Goal: Information Seeking & Learning: Compare options

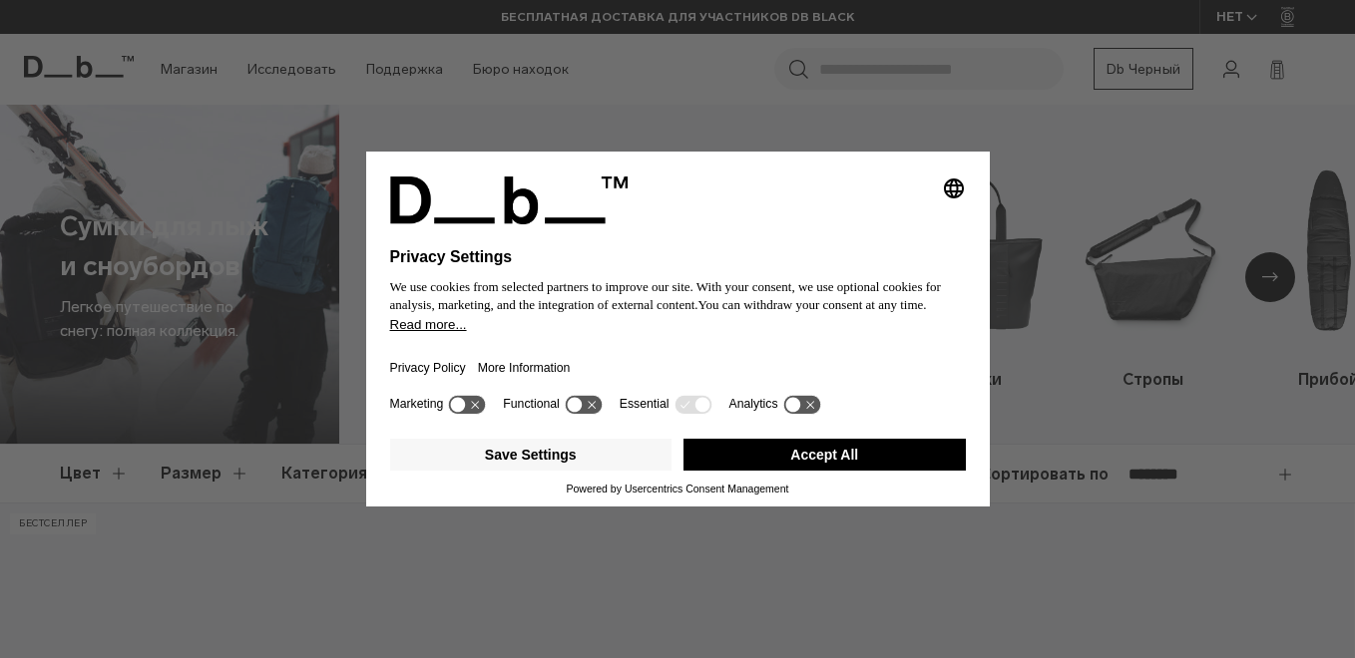
click at [863, 458] on button "Accept All" at bounding box center [824, 455] width 282 height 32
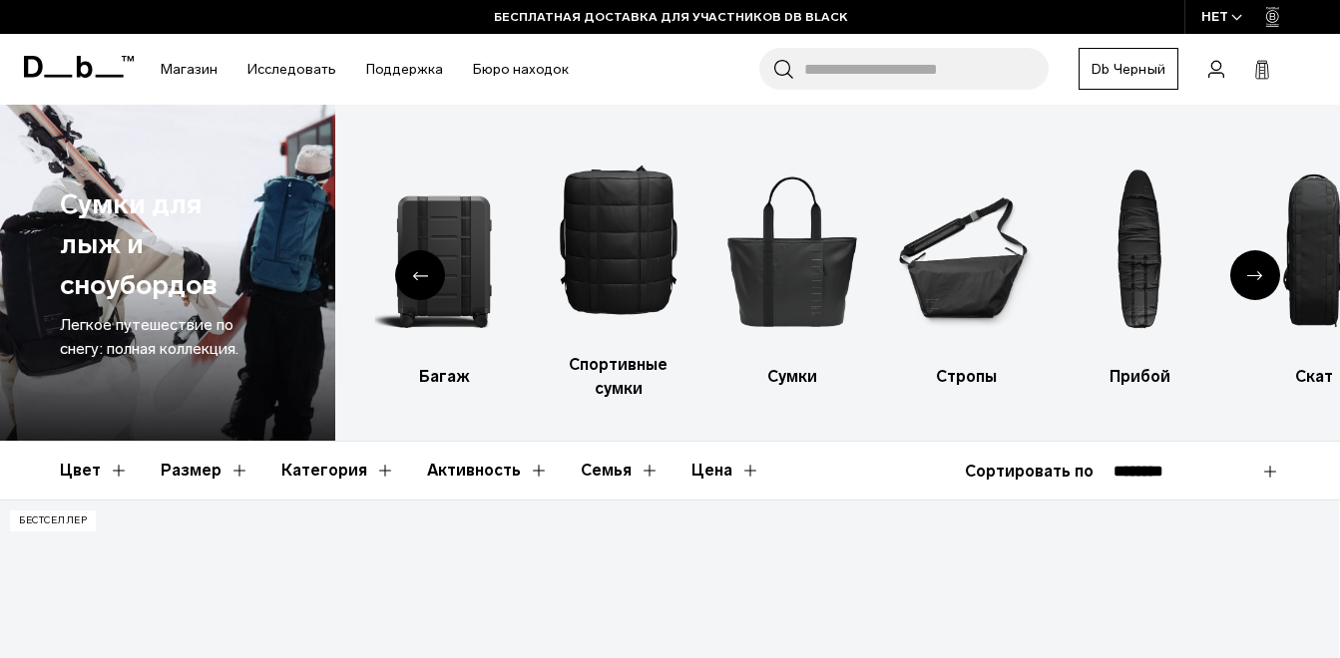
click at [1248, 268] on div "Следующий слайд" at bounding box center [1255, 275] width 50 height 50
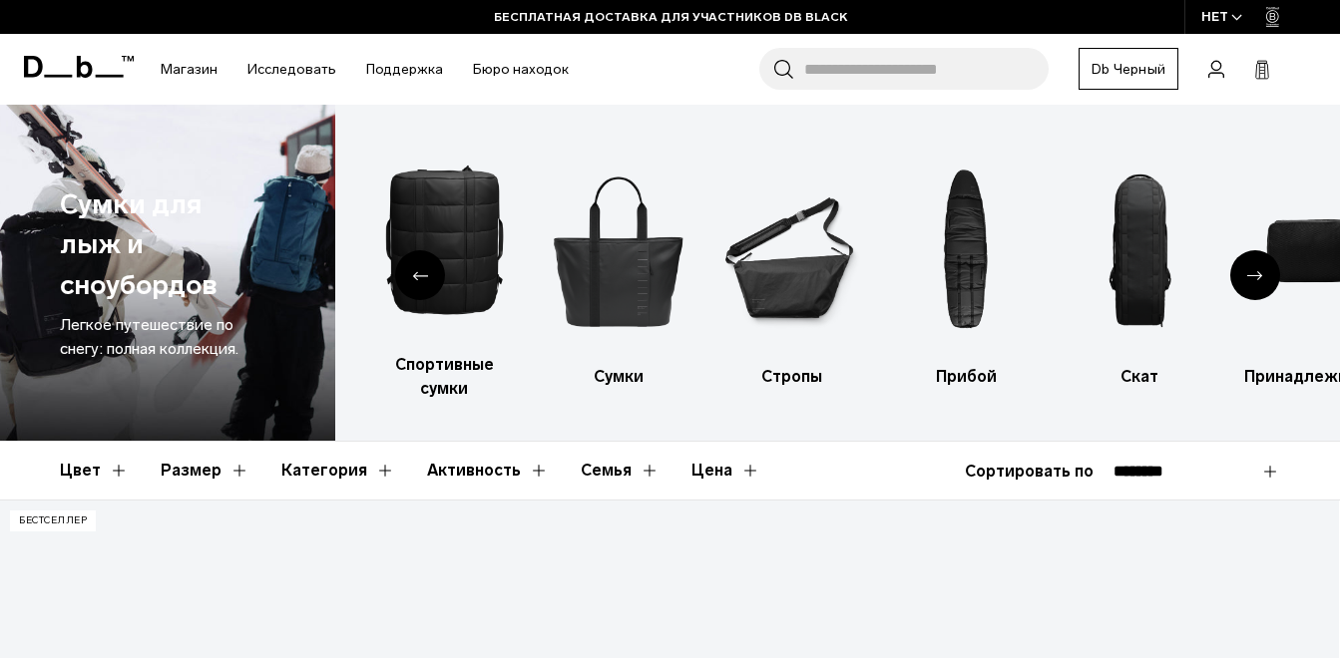
click at [1257, 274] on icon "Следующий слайд" at bounding box center [1255, 275] width 16 height 9
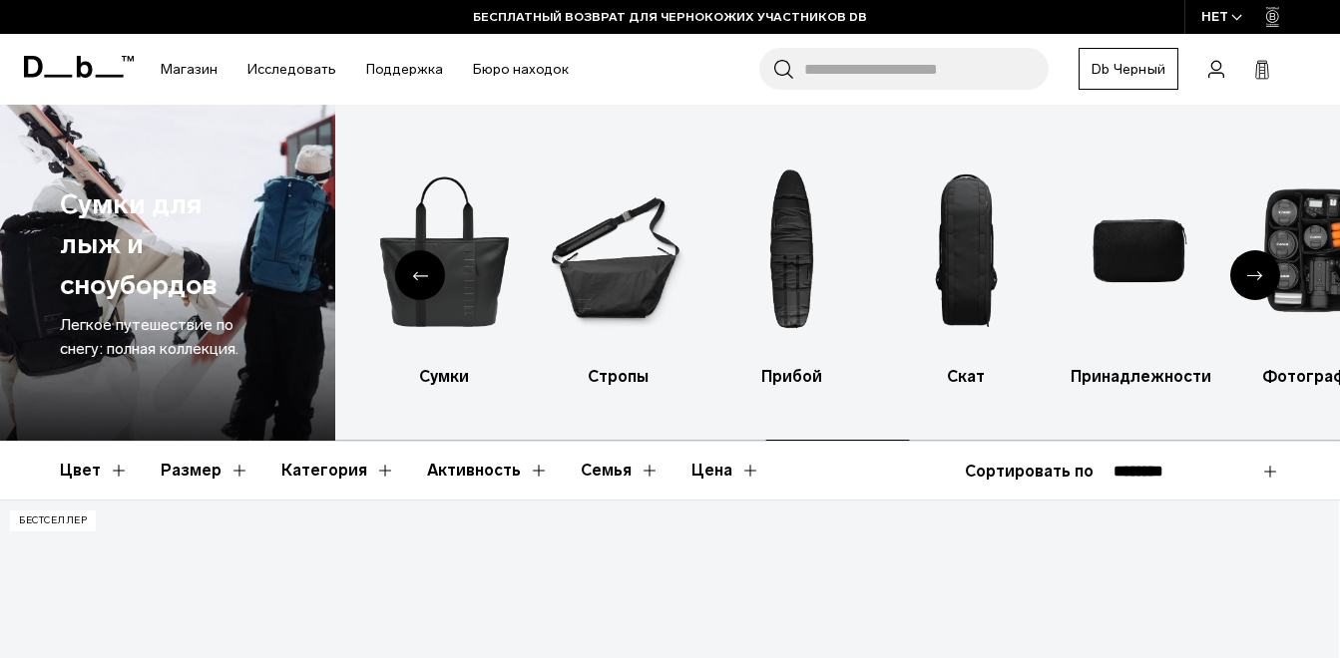
click at [1256, 274] on icon "Следующий слайд" at bounding box center [1255, 275] width 16 height 9
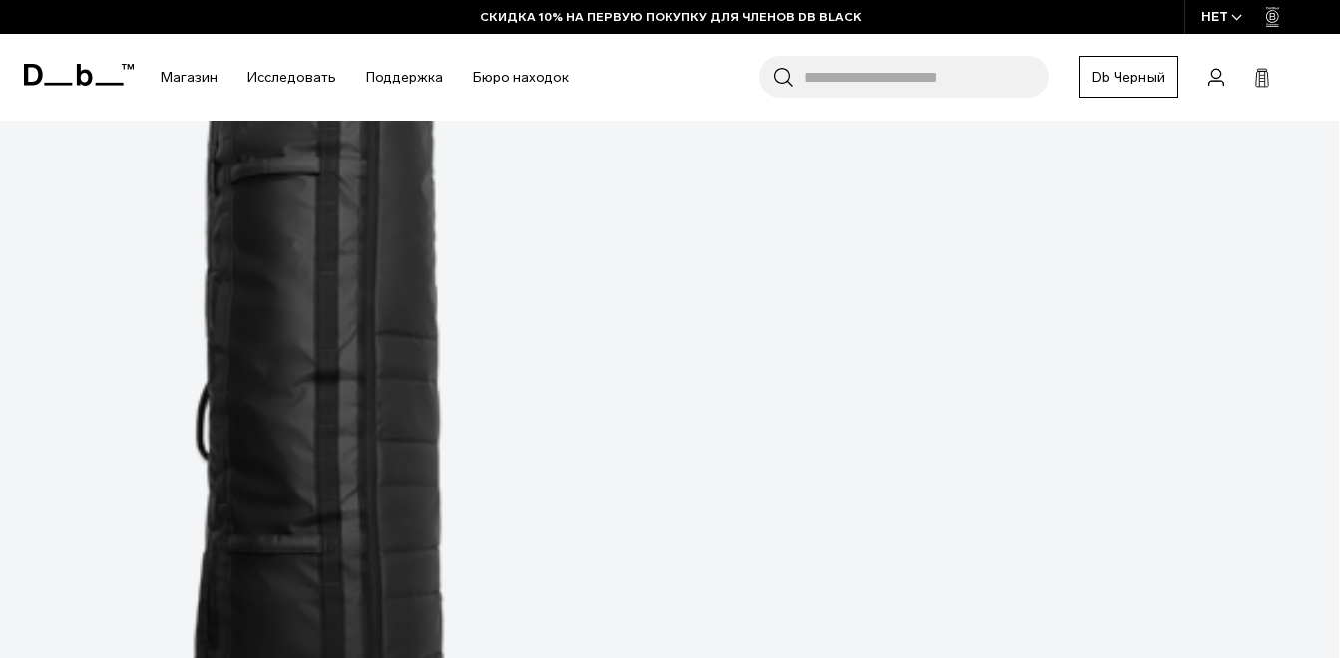
scroll to position [898, 0]
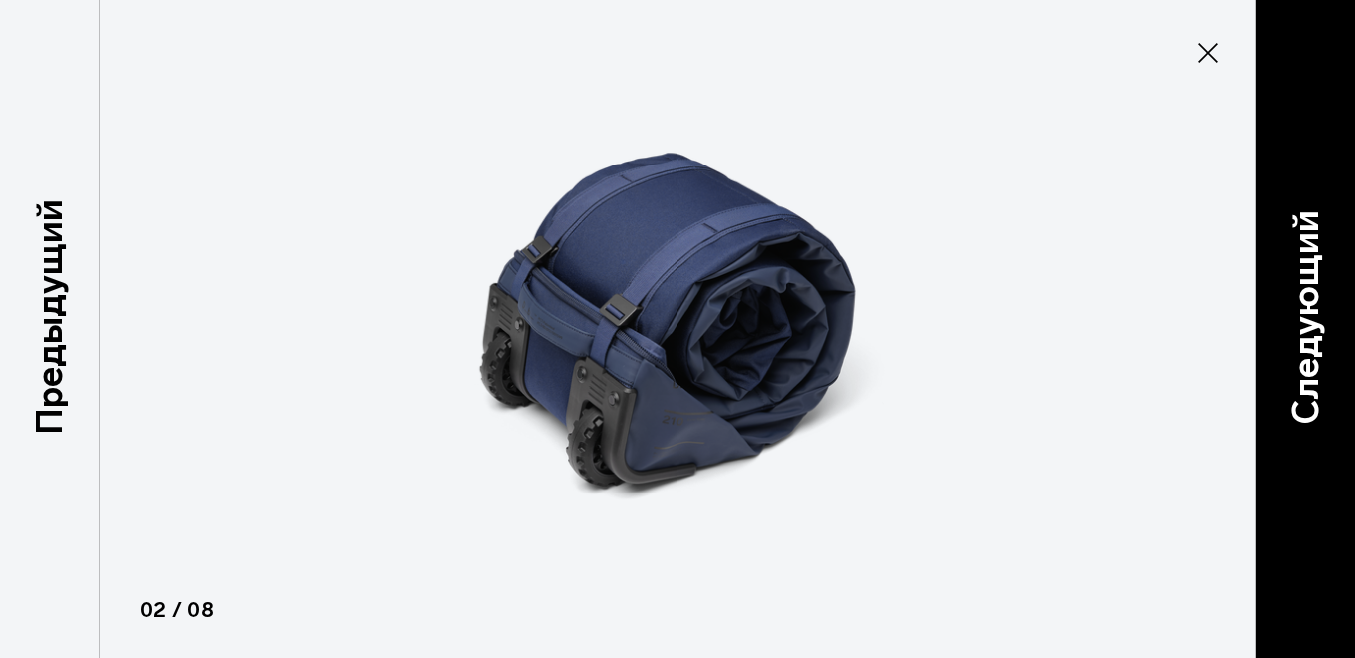
click at [1307, 319] on p "Следующий" at bounding box center [1305, 316] width 54 height 213
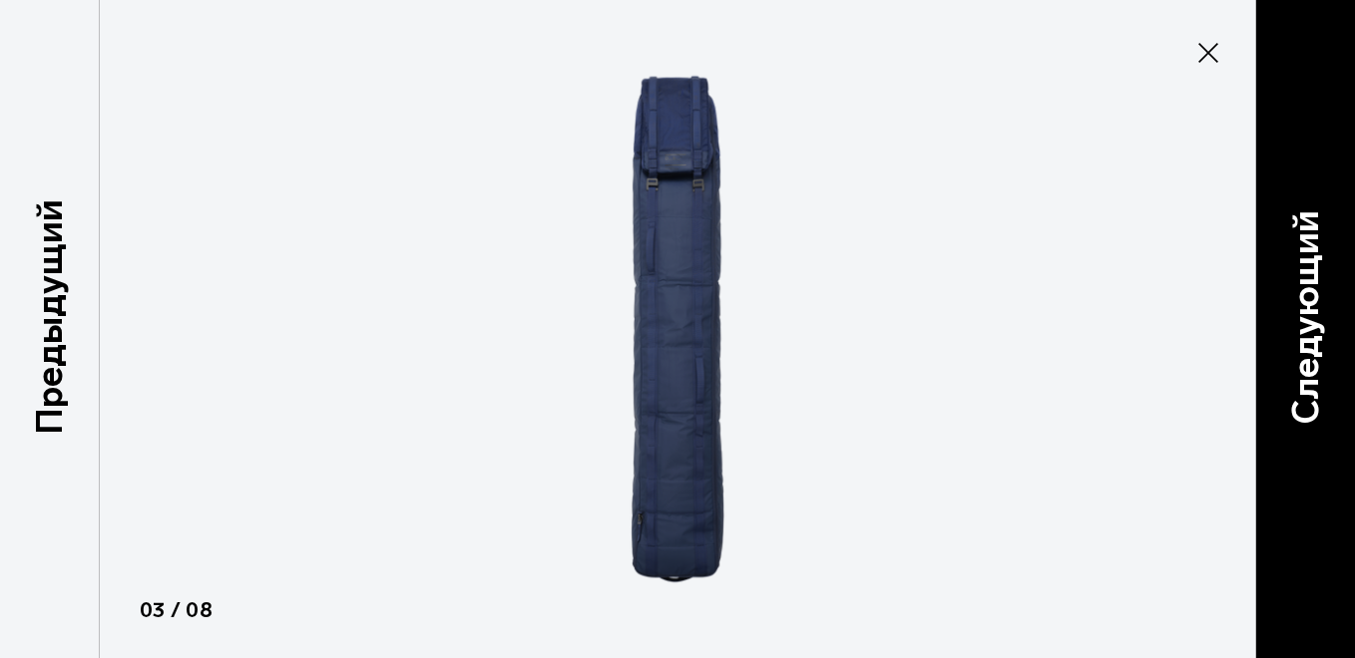
click at [1306, 319] on p "Следующий" at bounding box center [1305, 316] width 54 height 213
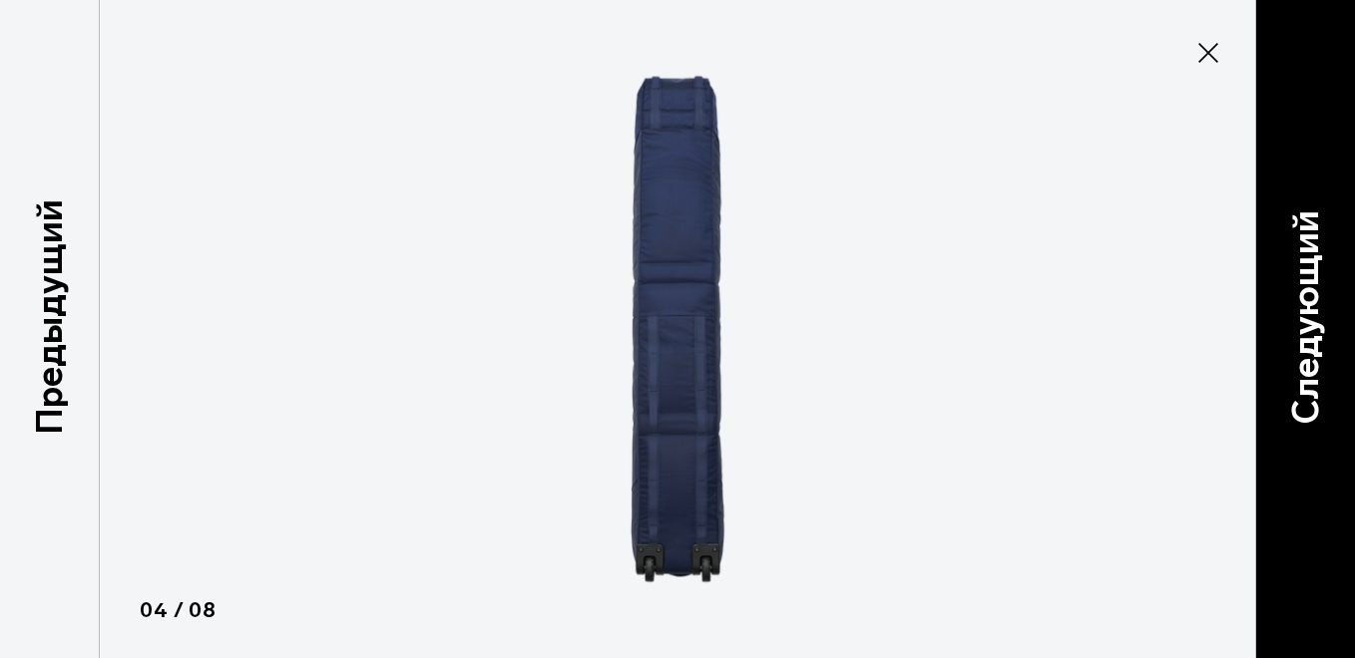
click at [1307, 319] on p "Следующий" at bounding box center [1305, 316] width 54 height 213
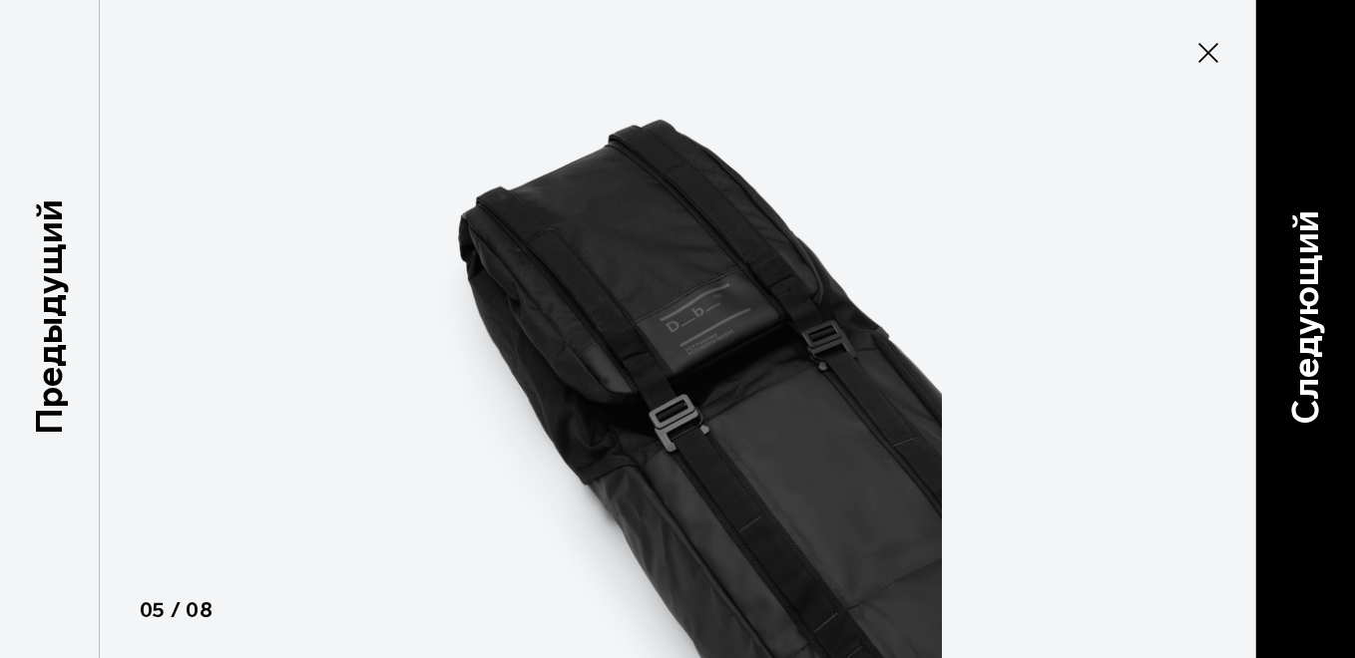
click at [1306, 319] on p "Следующий" at bounding box center [1305, 316] width 54 height 213
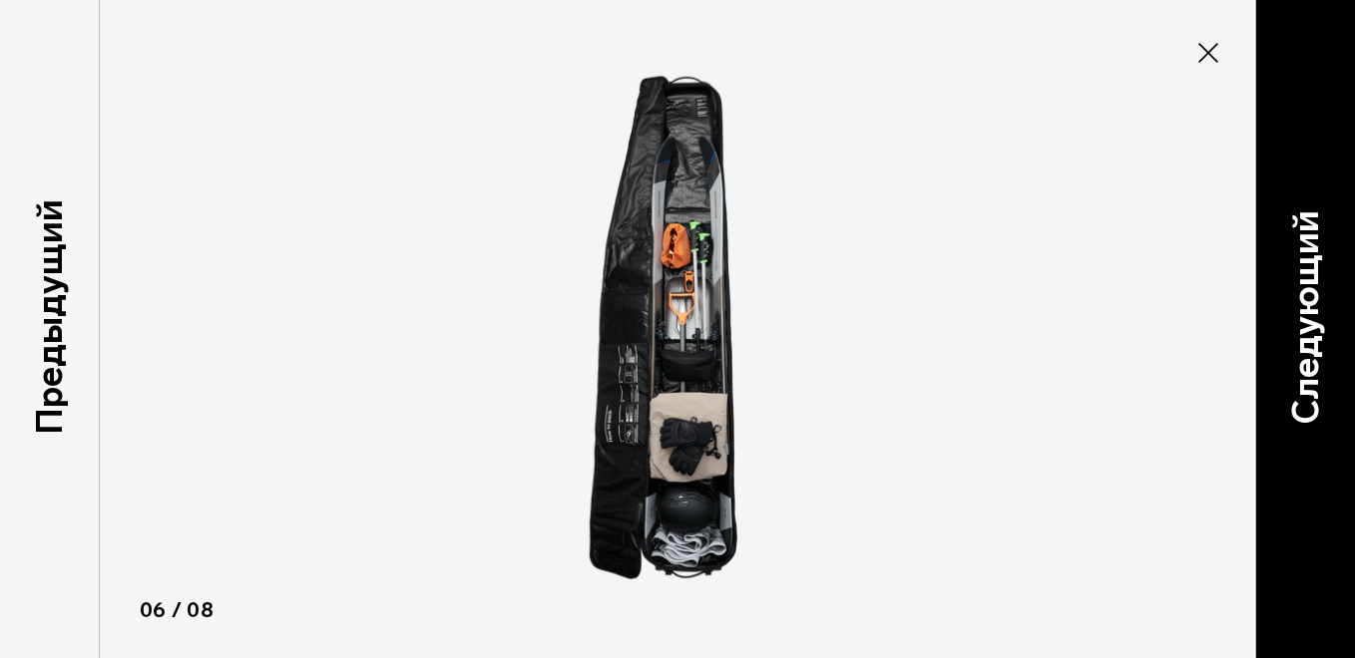
click at [1306, 319] on p "Следующий" at bounding box center [1305, 316] width 54 height 213
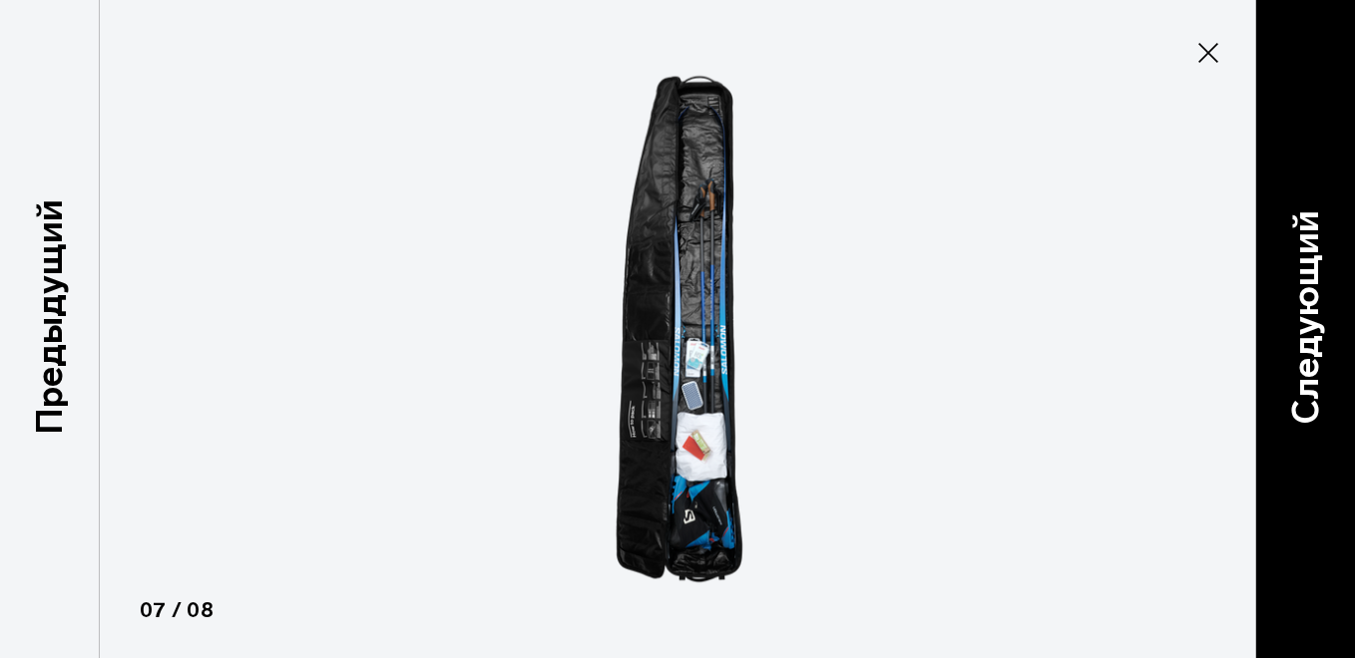
click at [1306, 319] on p "Следующий" at bounding box center [1305, 316] width 54 height 213
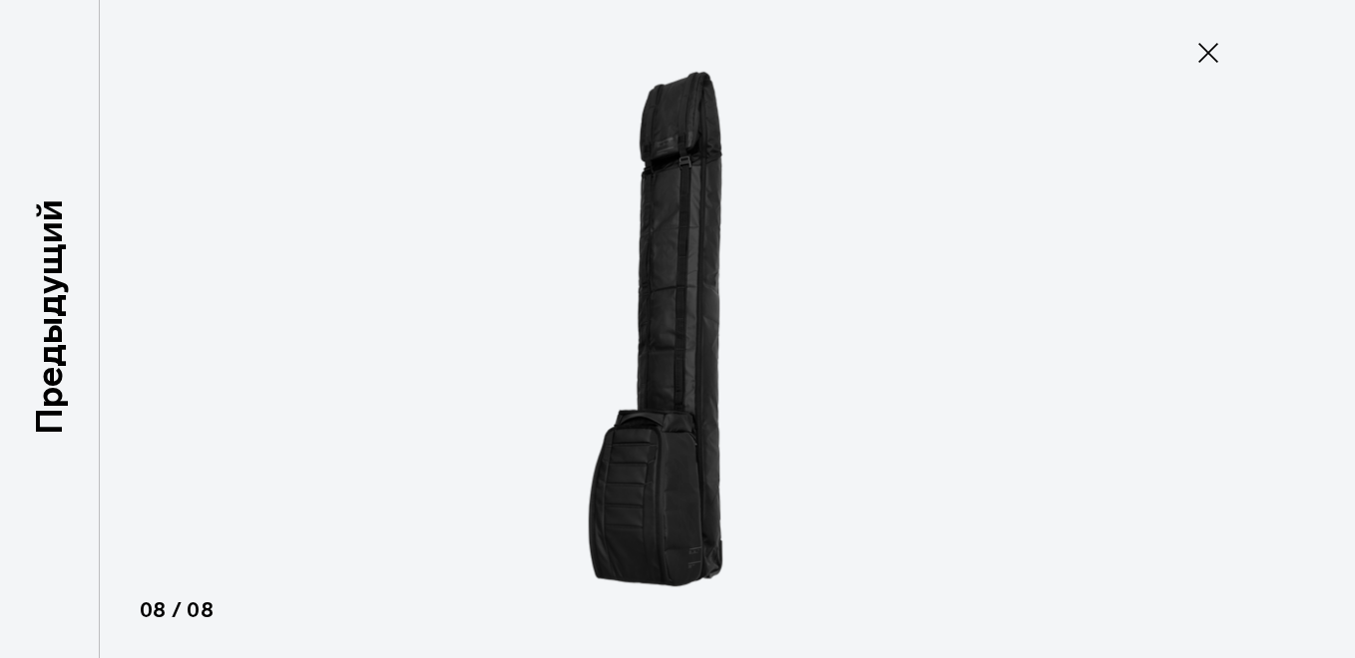
click at [1210, 51] on icon at bounding box center [1208, 53] width 20 height 20
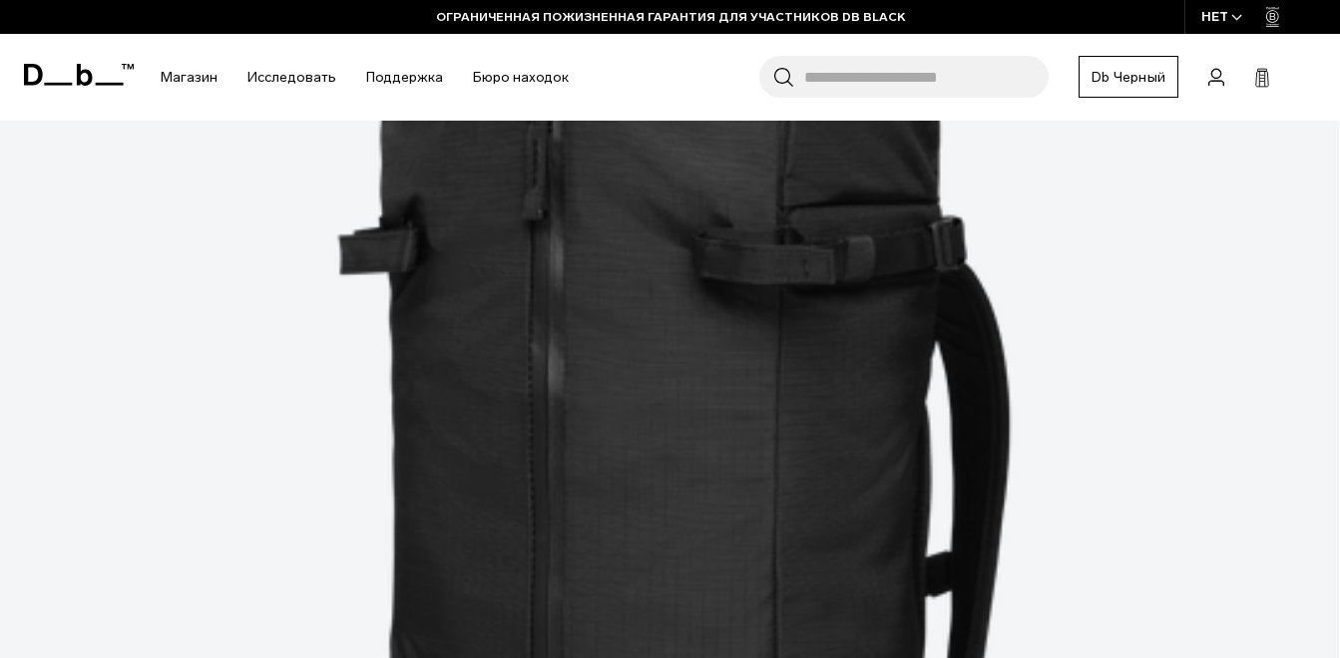
scroll to position [2437, 0]
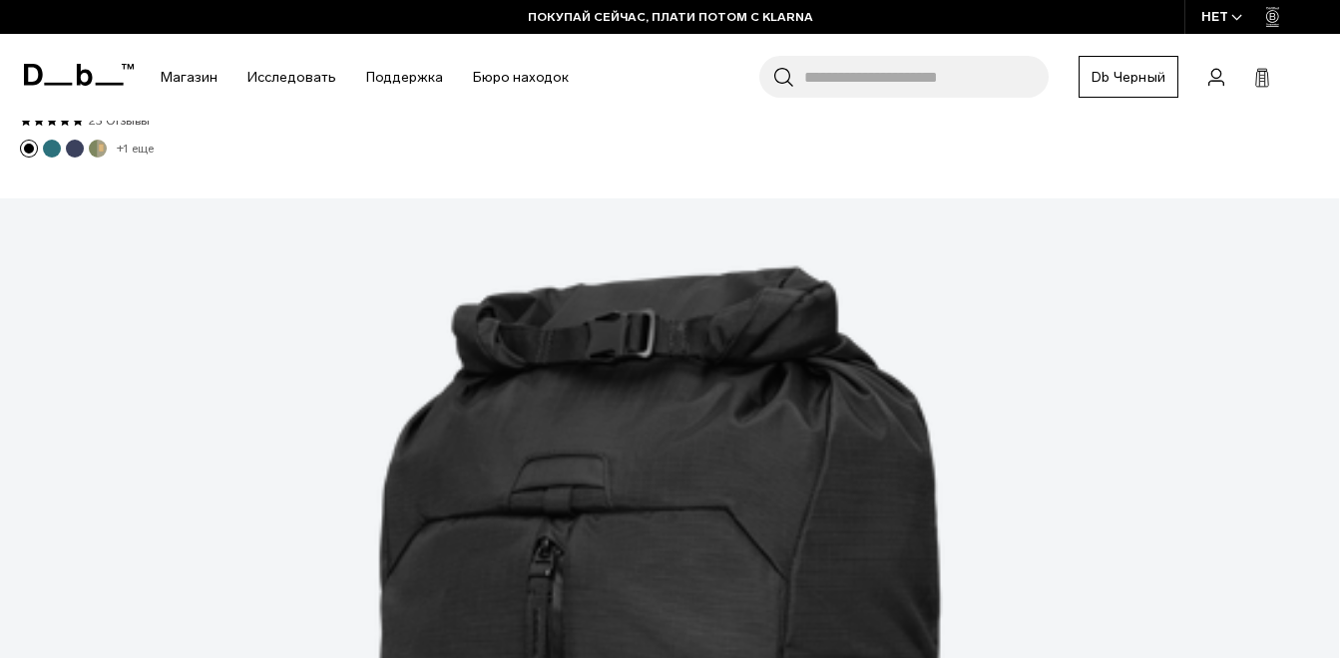
scroll to position [1995, 0]
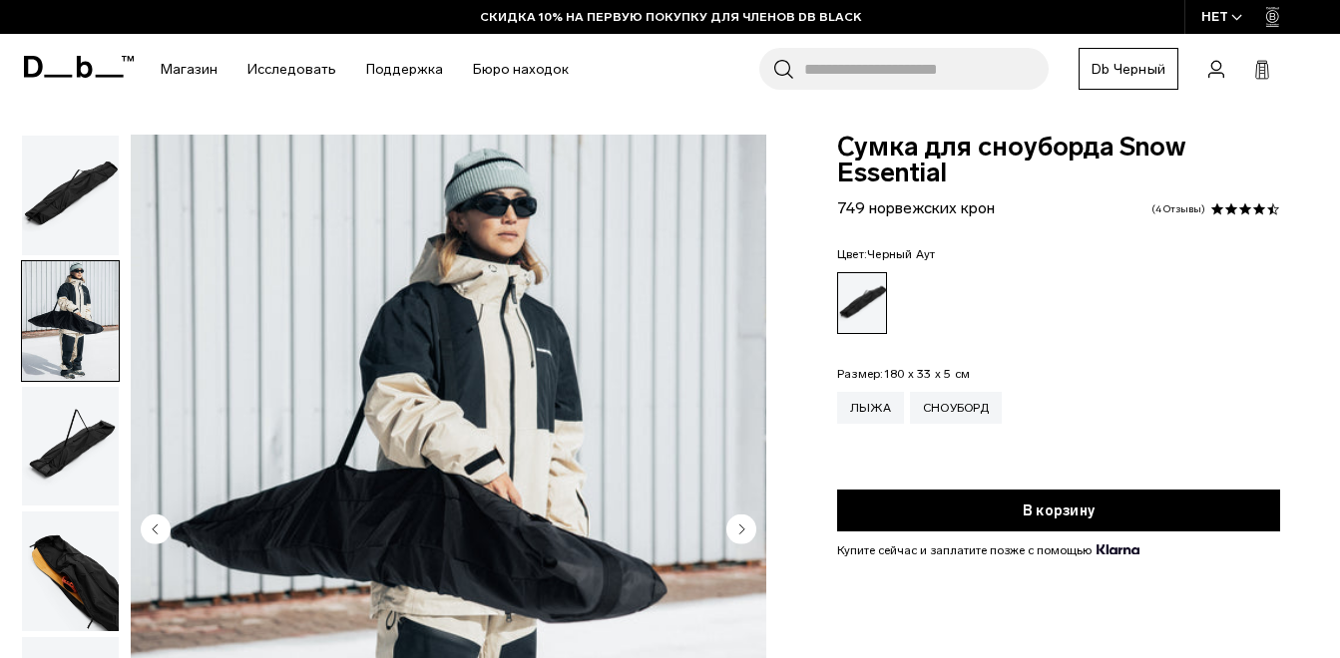
click at [744, 515] on circle "Следующий слайд" at bounding box center [741, 530] width 30 height 30
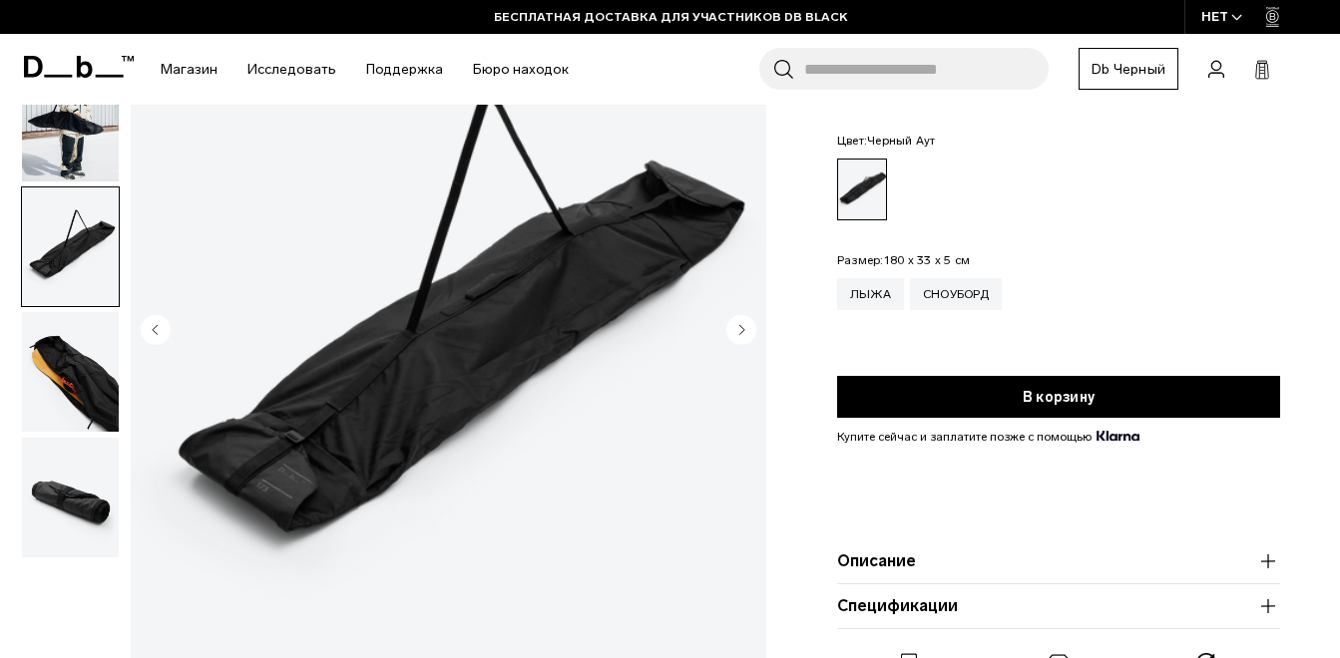
click at [744, 324] on circle "Следующий слайд" at bounding box center [741, 330] width 30 height 30
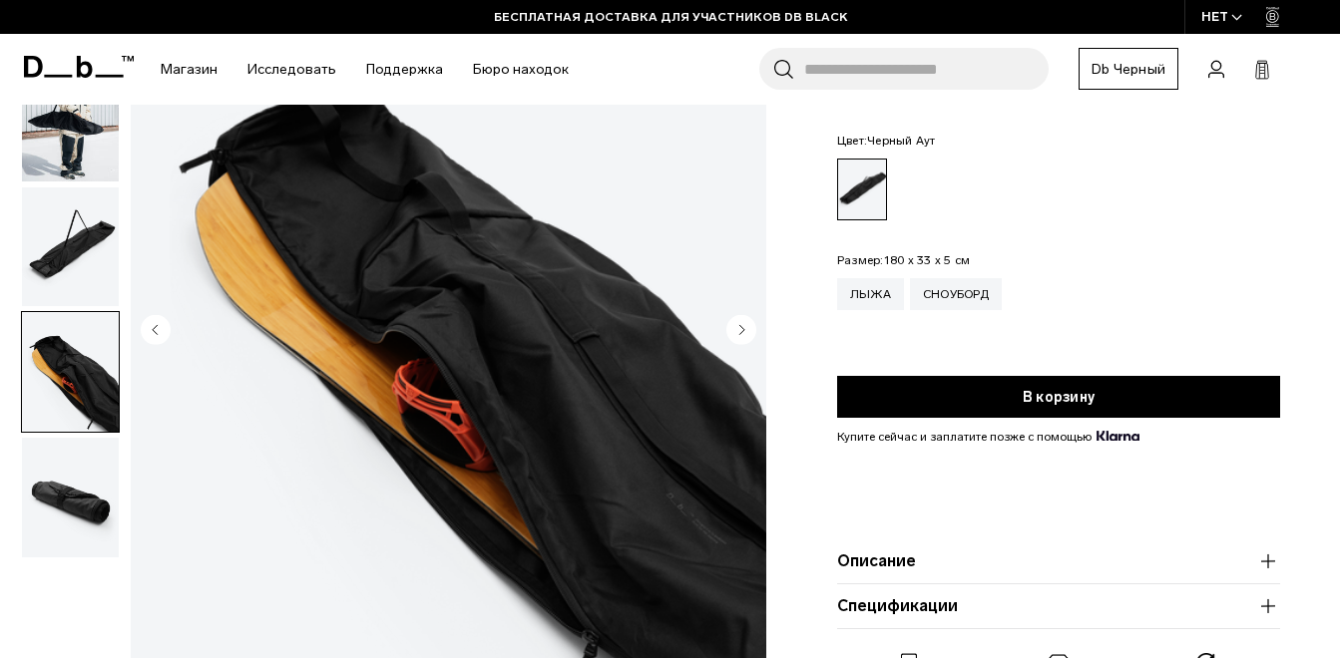
click at [744, 324] on circle "Следующий слайд" at bounding box center [741, 330] width 30 height 30
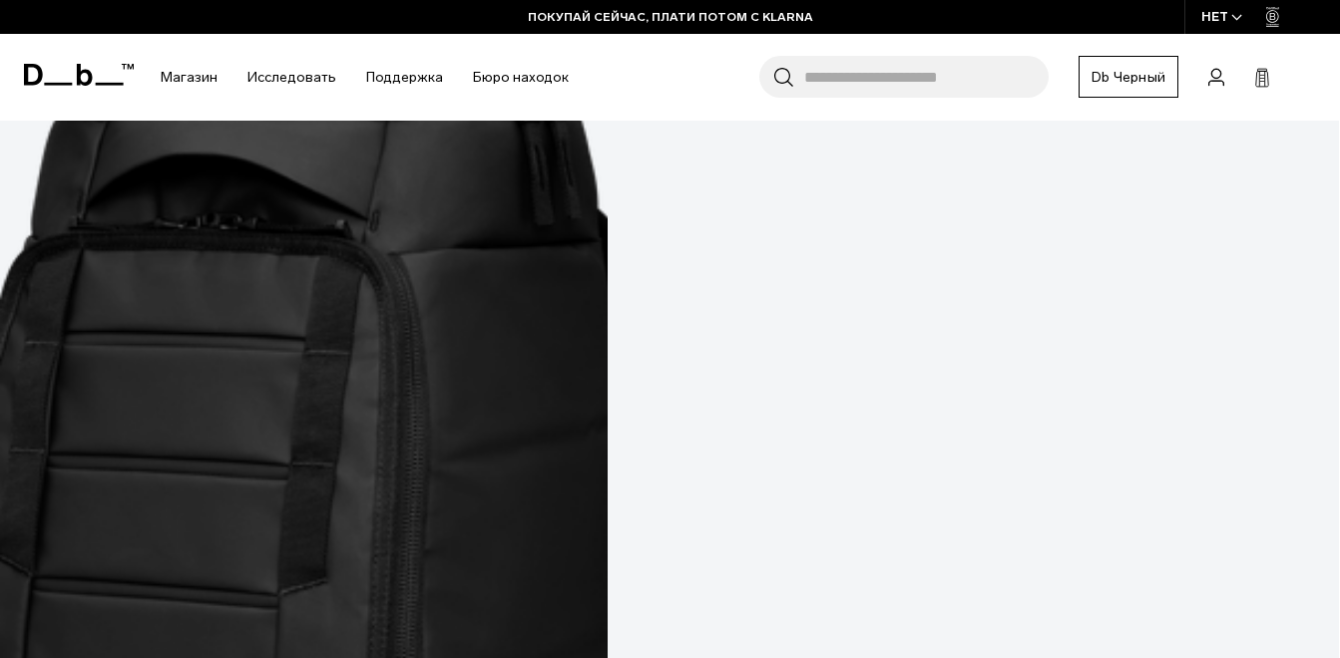
scroll to position [5586, 0]
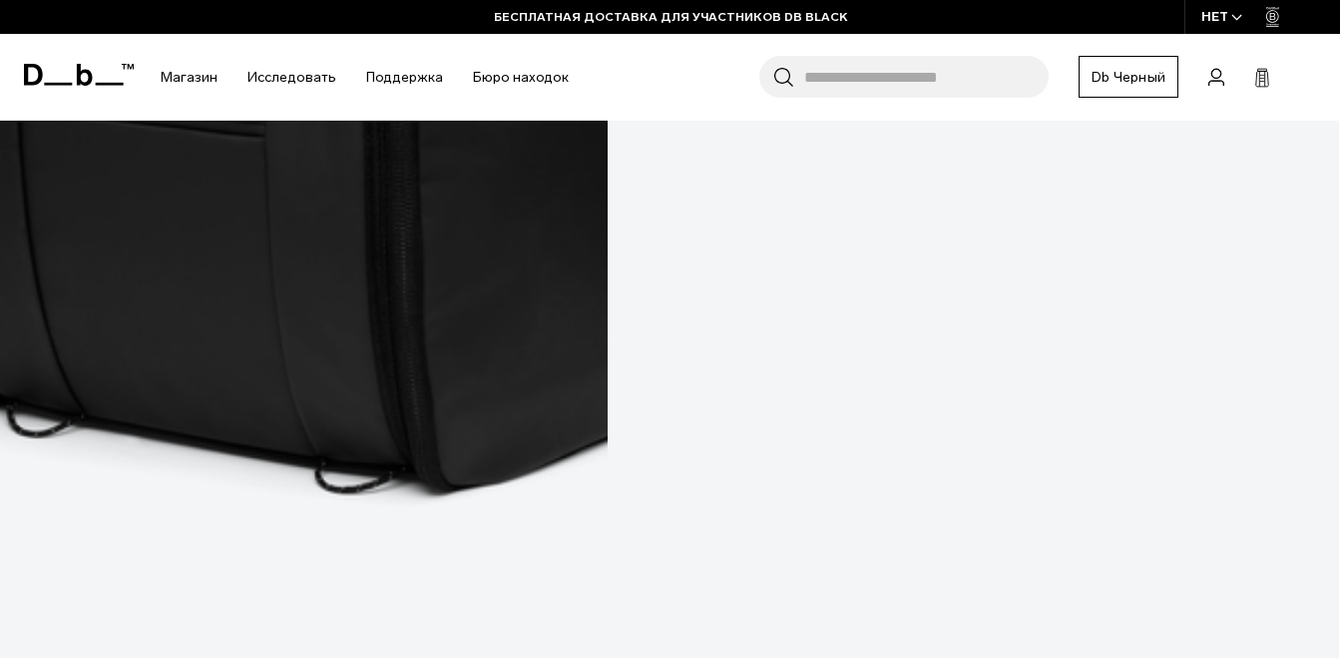
scroll to position [6294, 0]
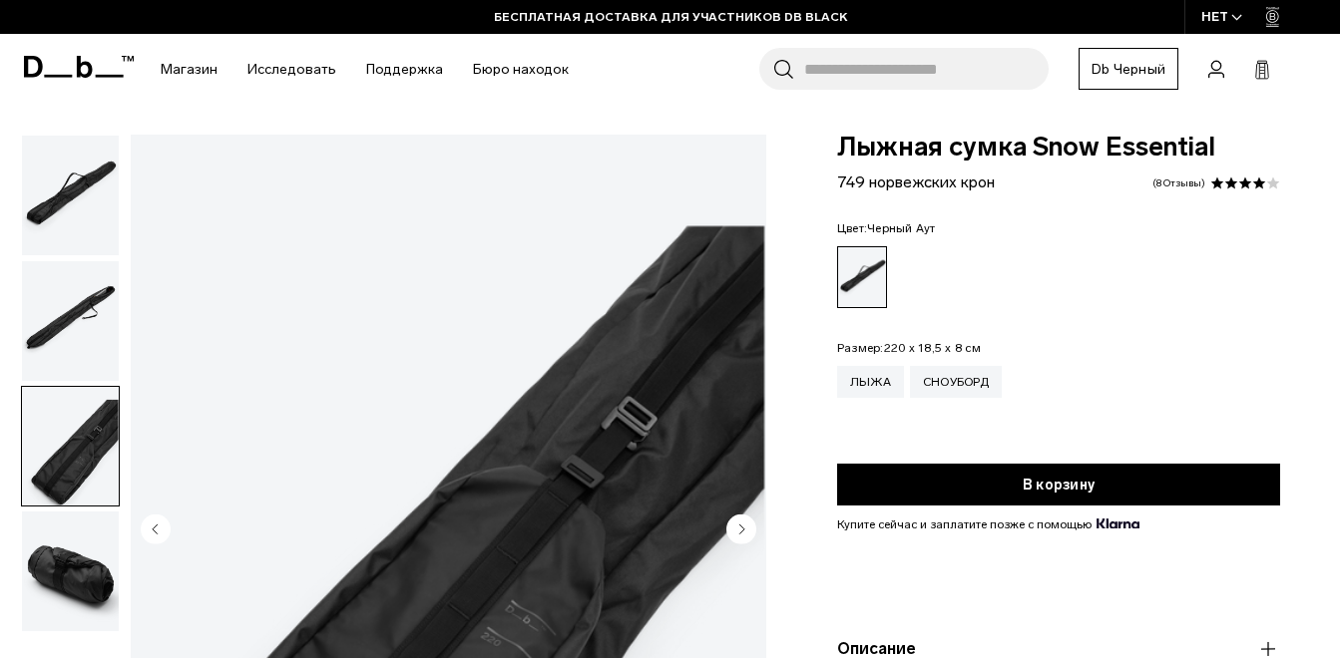
click at [731, 528] on circle "Следующий слайд" at bounding box center [741, 530] width 30 height 30
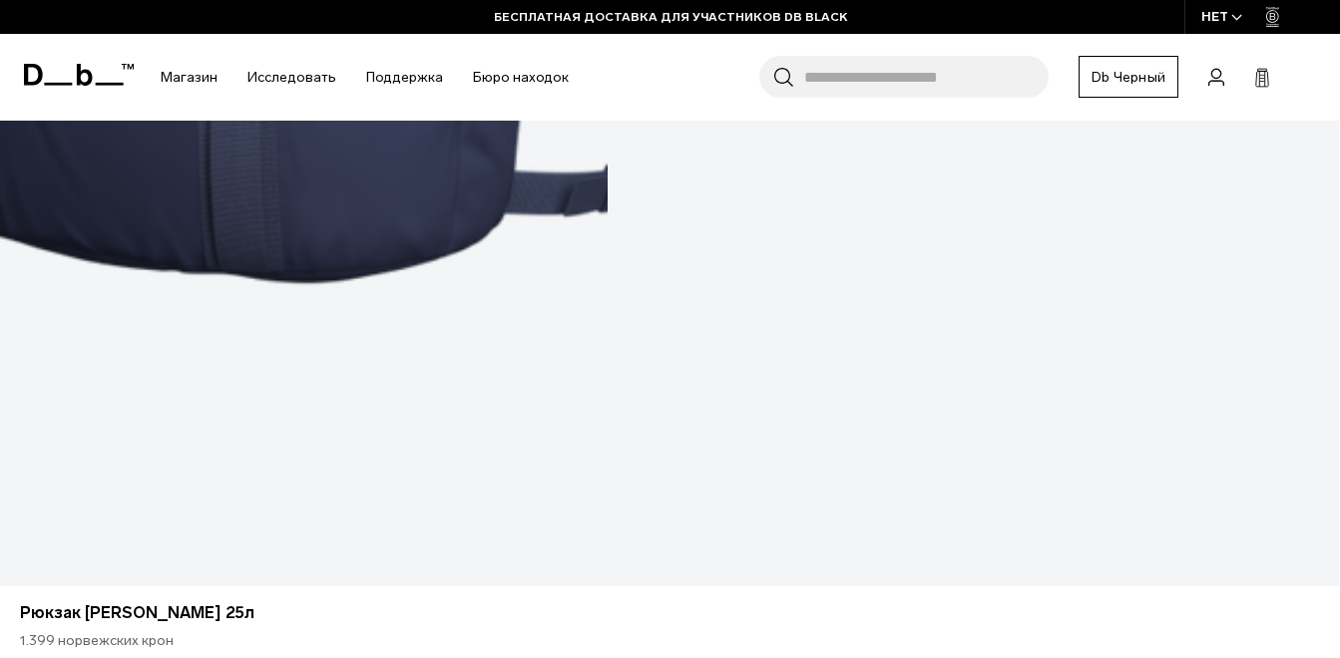
scroll to position [5112, 0]
